Goal: Register for event/course

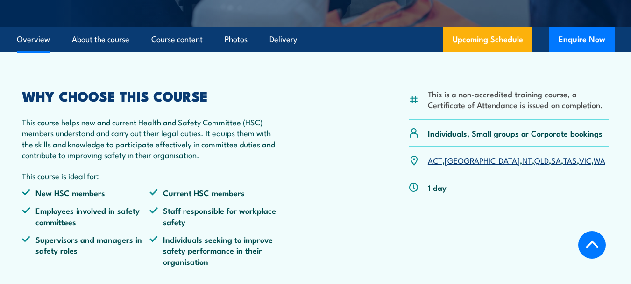
scroll to position [213, 0]
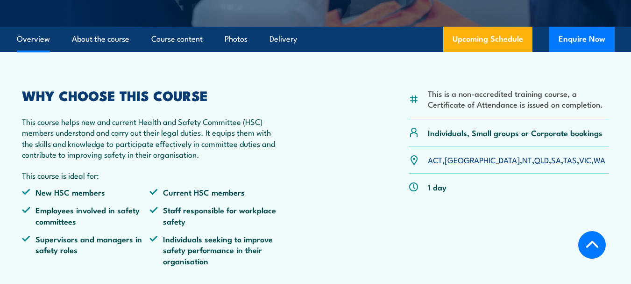
click at [552, 160] on link "SA" at bounding box center [557, 159] width 10 height 11
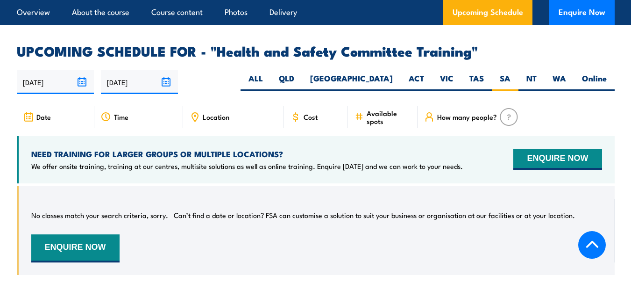
scroll to position [1461, 0]
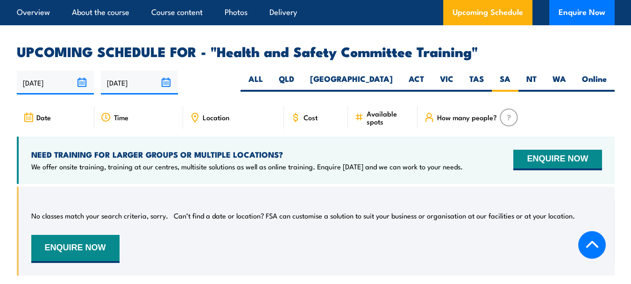
click at [309, 113] on span "Cost" at bounding box center [311, 117] width 14 height 8
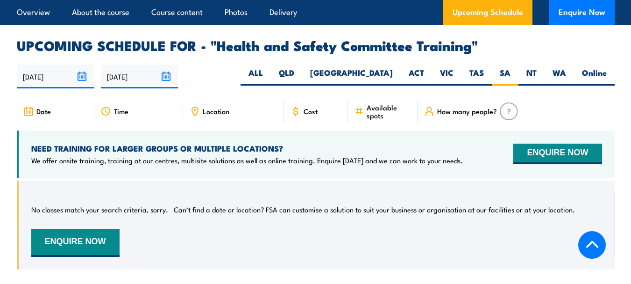
scroll to position [1467, 0]
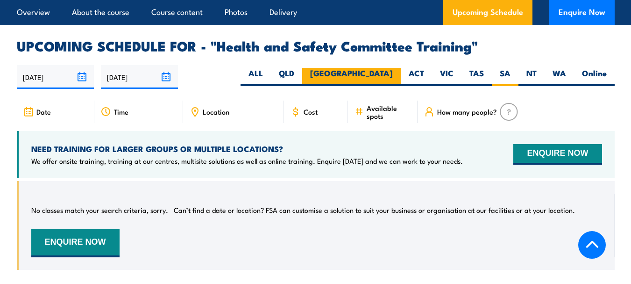
click at [382, 68] on label "[GEOGRAPHIC_DATA]" at bounding box center [351, 77] width 99 height 18
click at [393, 68] on input "[GEOGRAPHIC_DATA]" at bounding box center [396, 71] width 6 height 6
radio input "true"
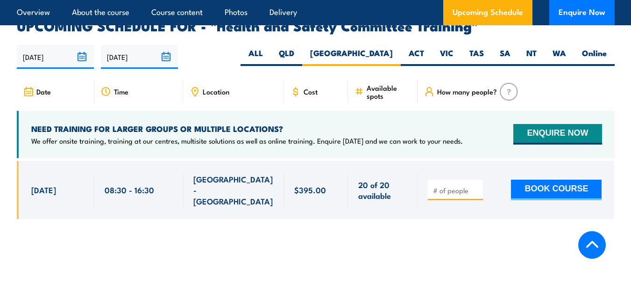
scroll to position [1492, 0]
